Goal: Information Seeking & Learning: Learn about a topic

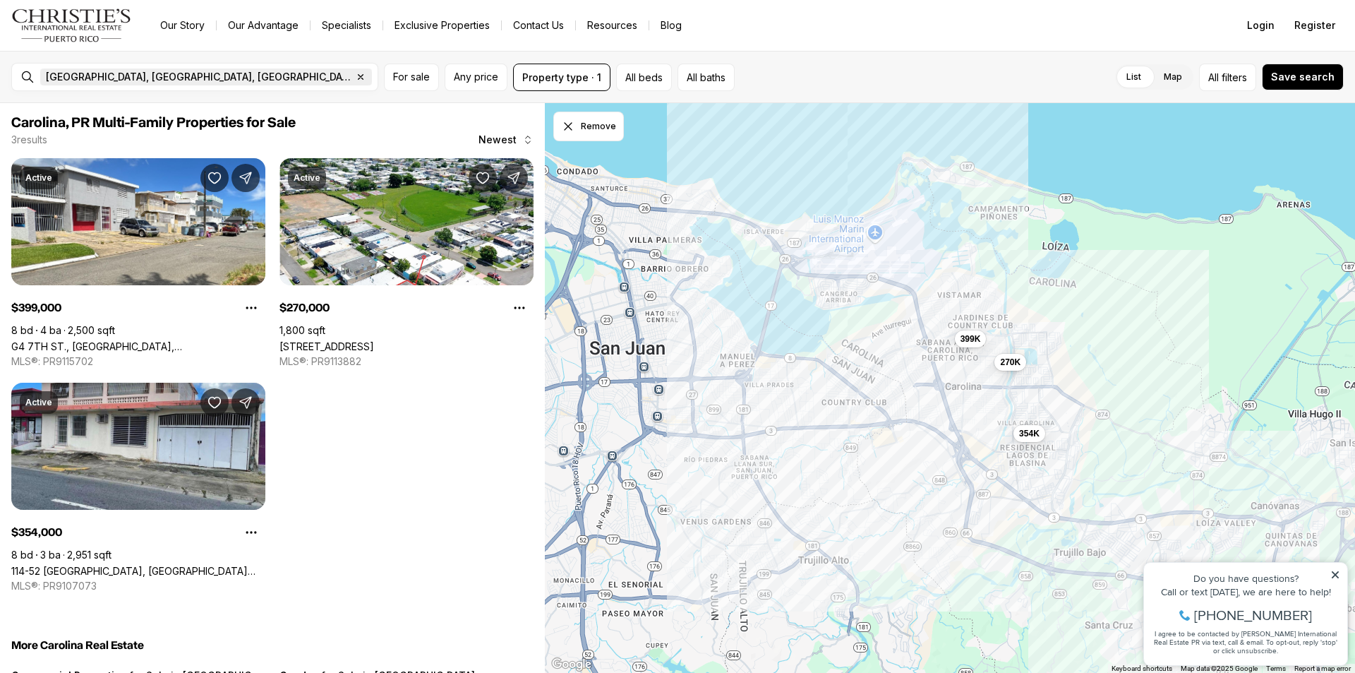
click at [355, 76] on icon "button" at bounding box center [360, 76] width 11 height 11
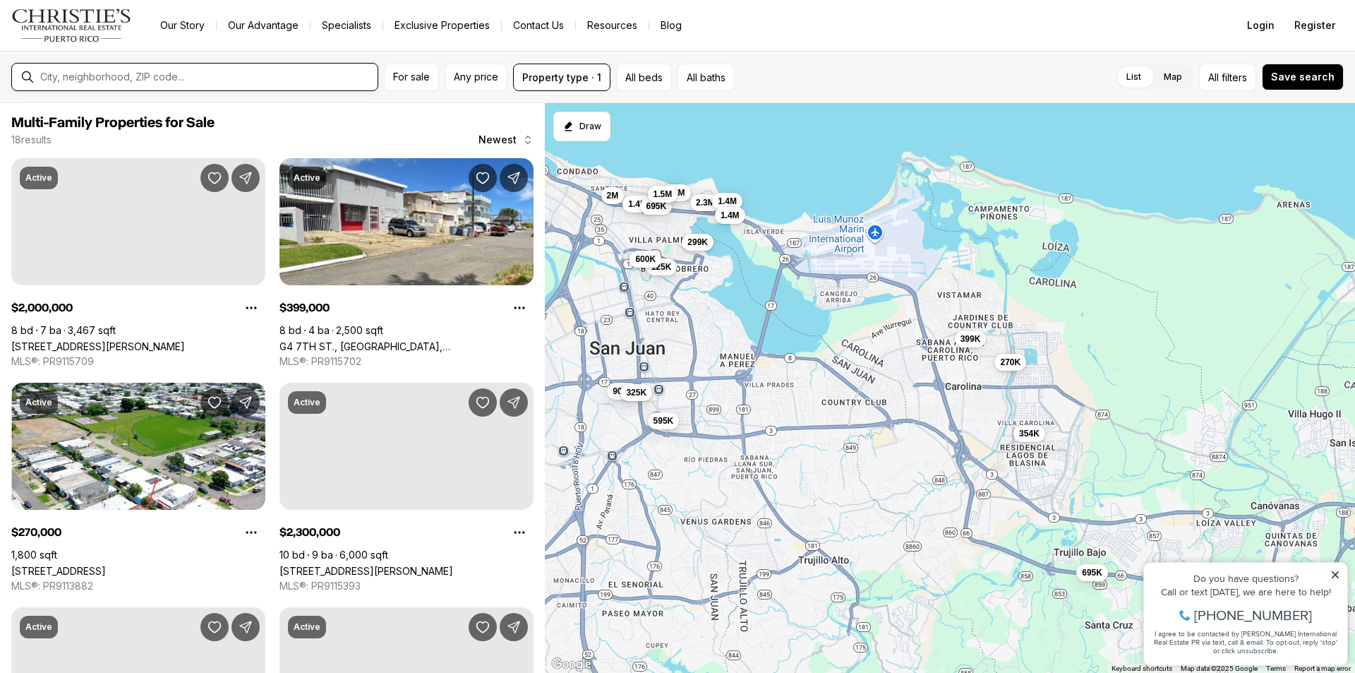
click at [129, 76] on input "text" at bounding box center [206, 77] width 332 height 13
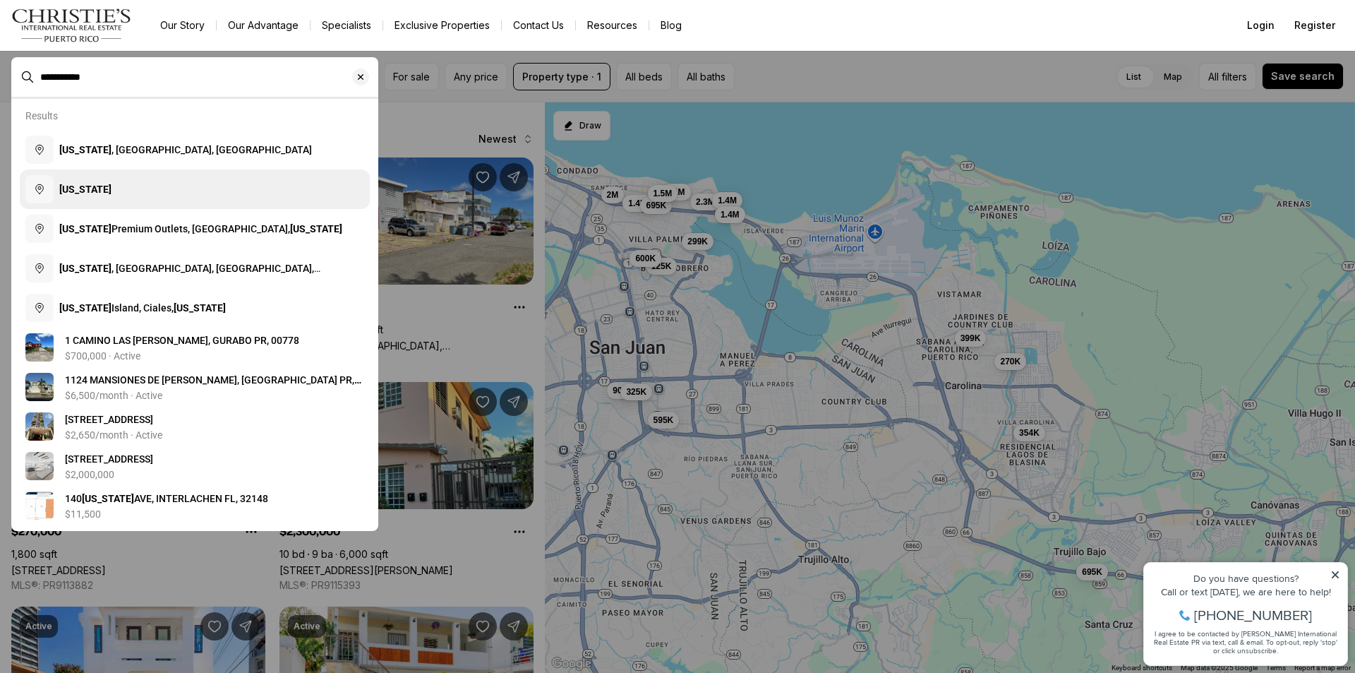
type input "**********"
click at [112, 188] on b "[US_STATE]" at bounding box center [85, 188] width 52 height 11
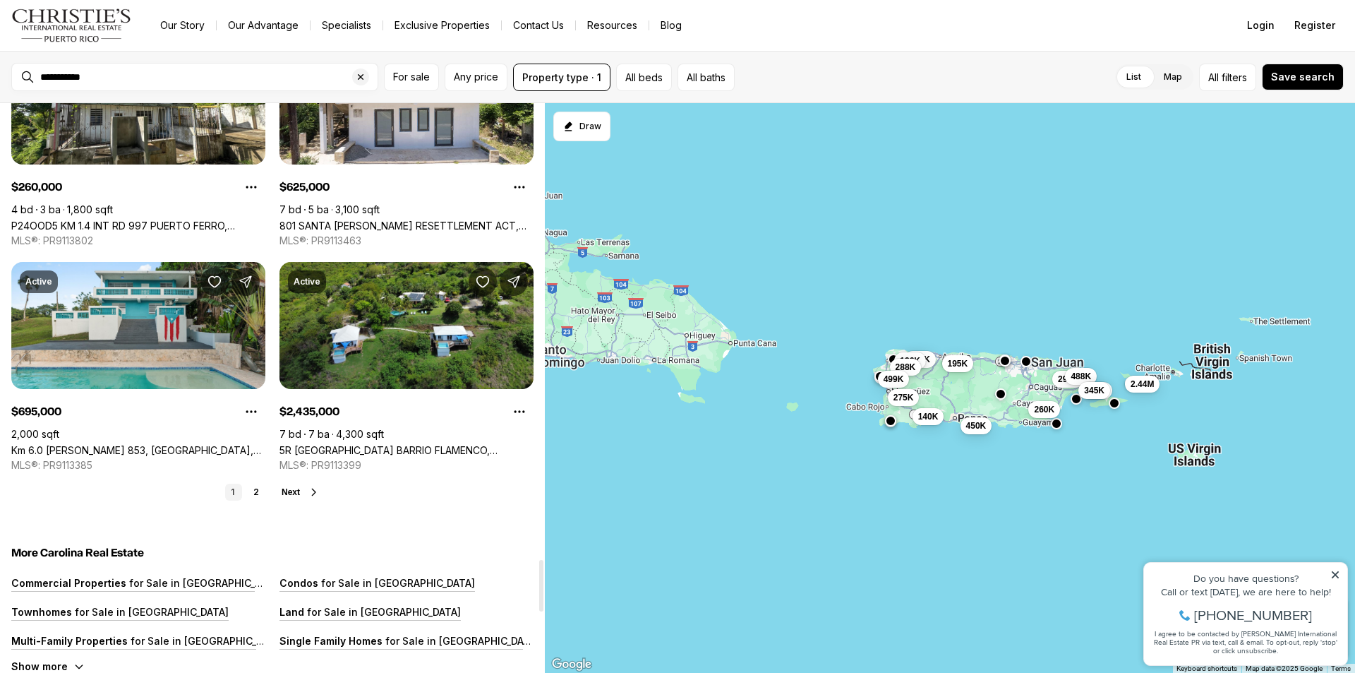
scroll to position [5081, 0]
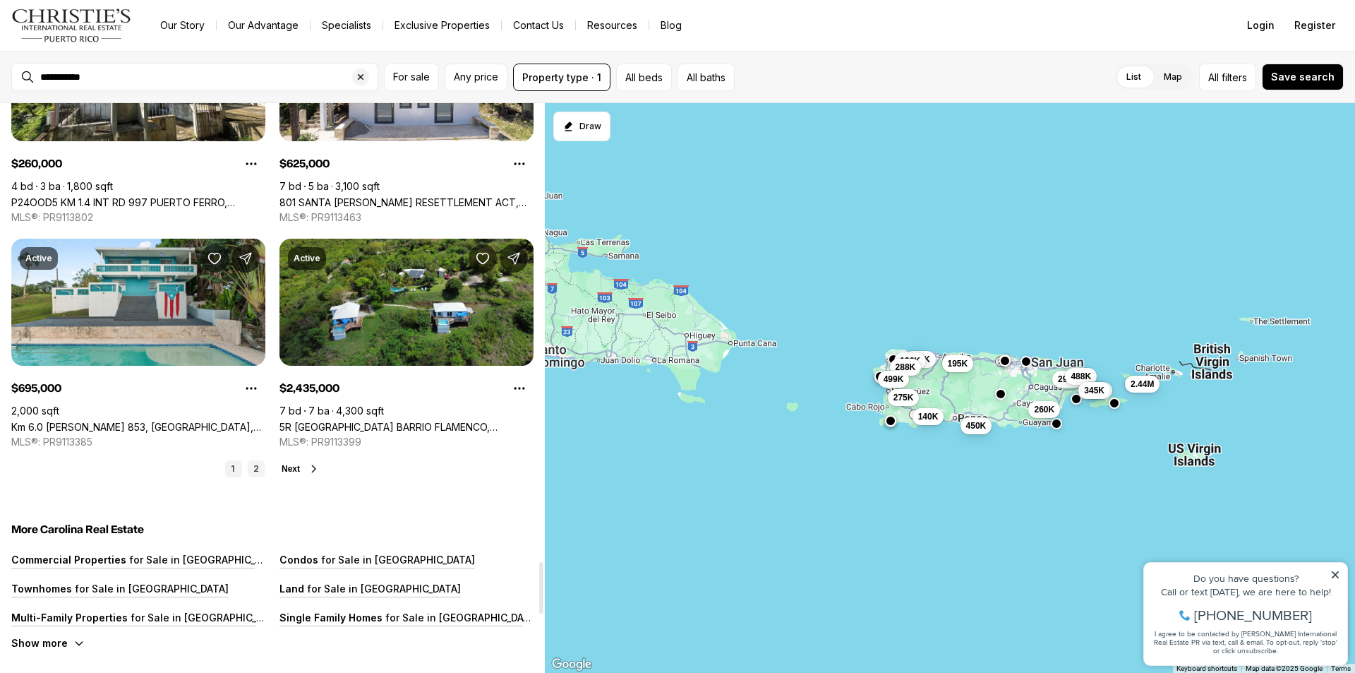
click at [258, 470] on link "2" at bounding box center [256, 468] width 17 height 17
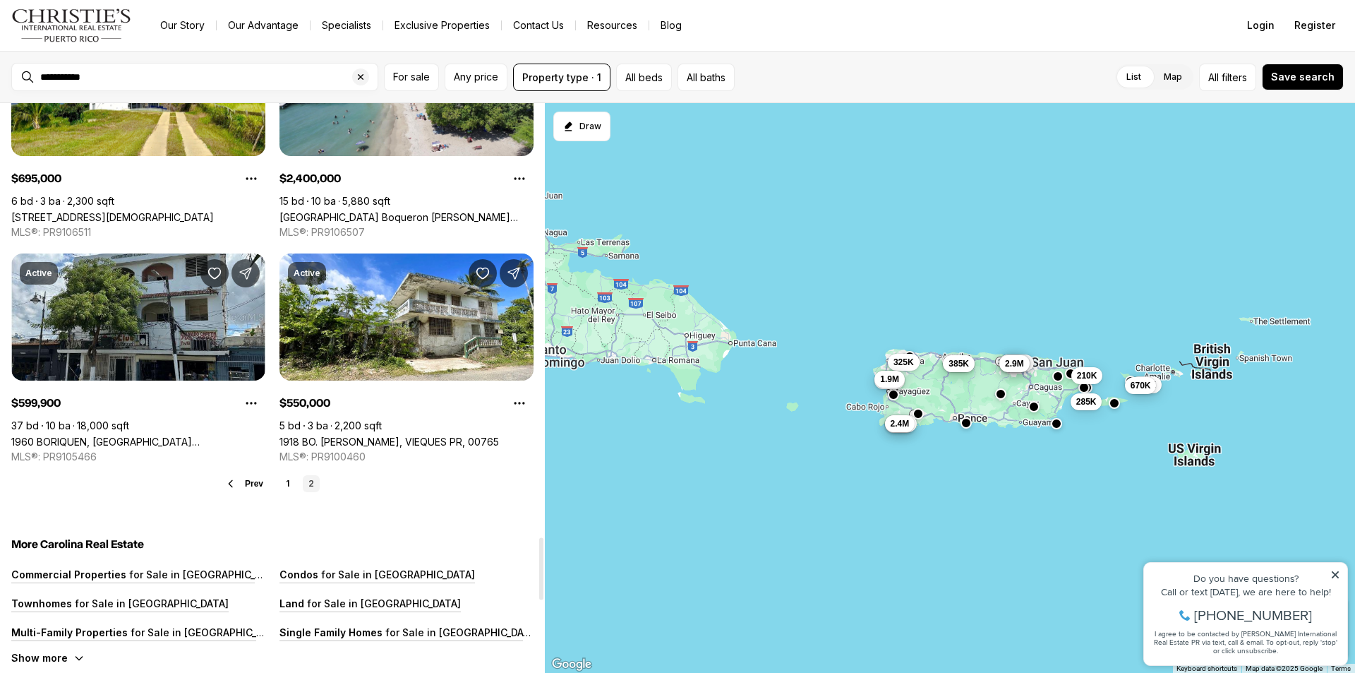
scroll to position [3952, 0]
